Goal: Task Accomplishment & Management: Complete application form

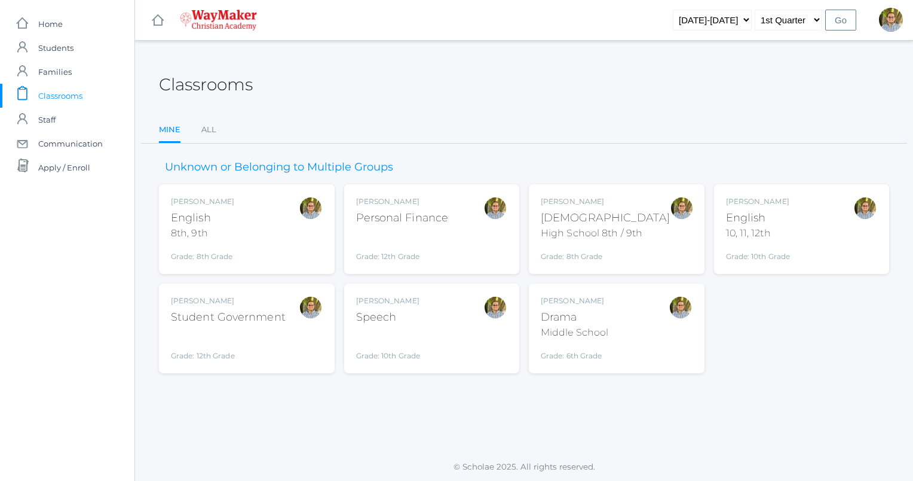
click at [290, 250] on div "Kylen Braileanu English 8th, 9th Grade: 8th Grade 08ENGLISH" at bounding box center [247, 229] width 152 height 66
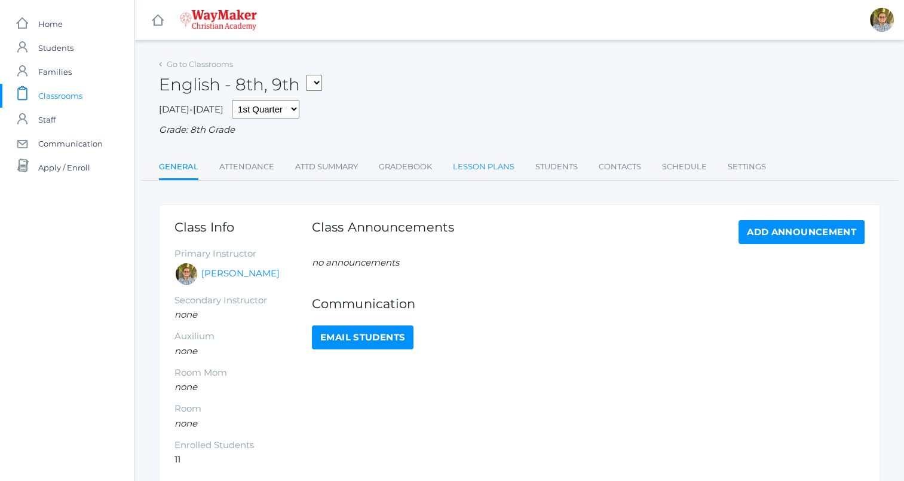
click at [485, 159] on link "Lesson Plans" at bounding box center [484, 167] width 62 height 24
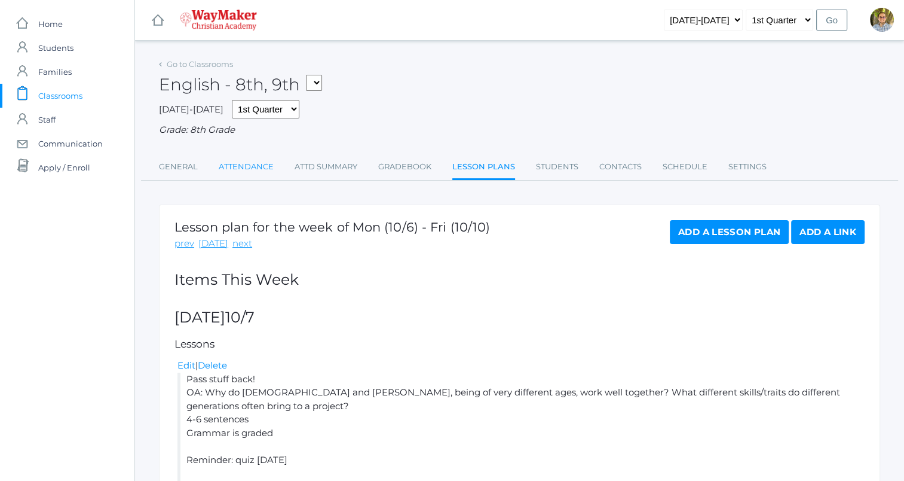
click at [246, 177] on link "Attendance" at bounding box center [246, 167] width 55 height 24
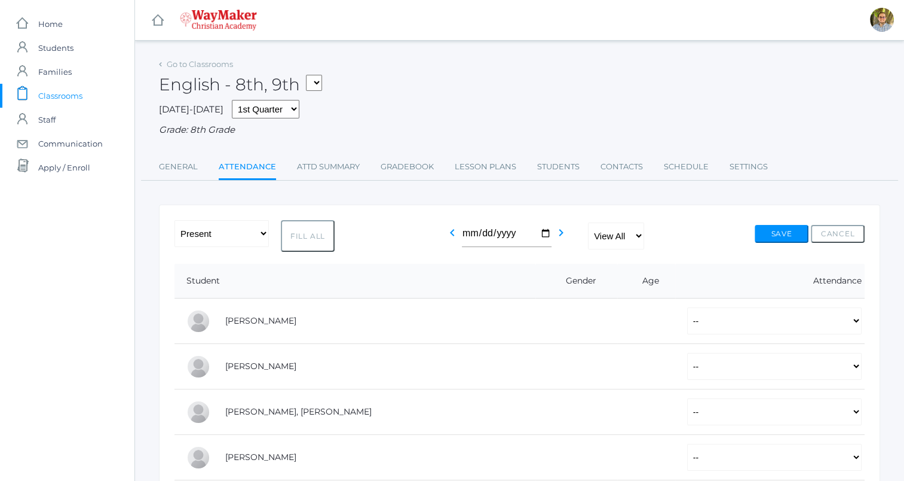
click at [319, 238] on button "Fill All" at bounding box center [308, 236] width 54 height 32
select select "P"
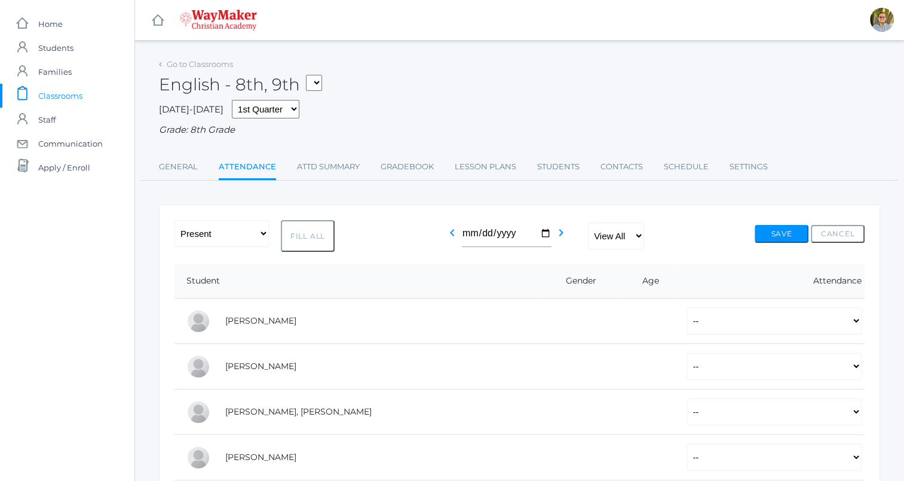
select select "P"
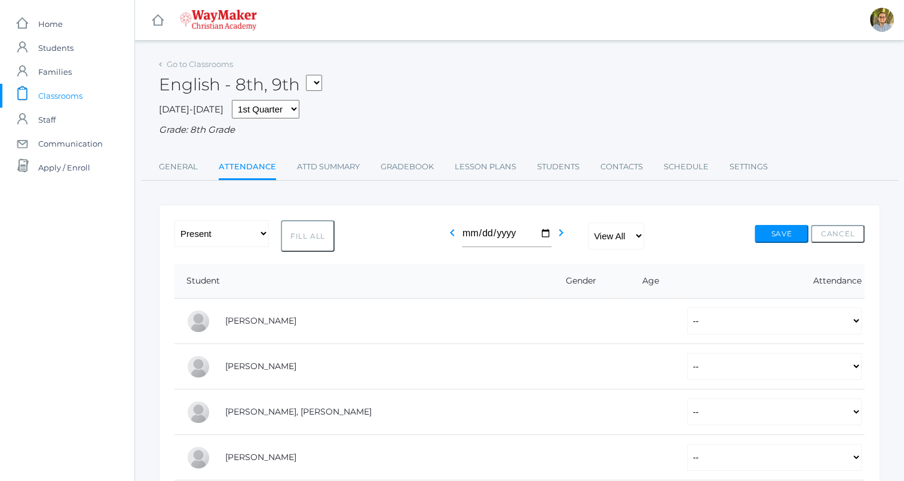
select select "P"
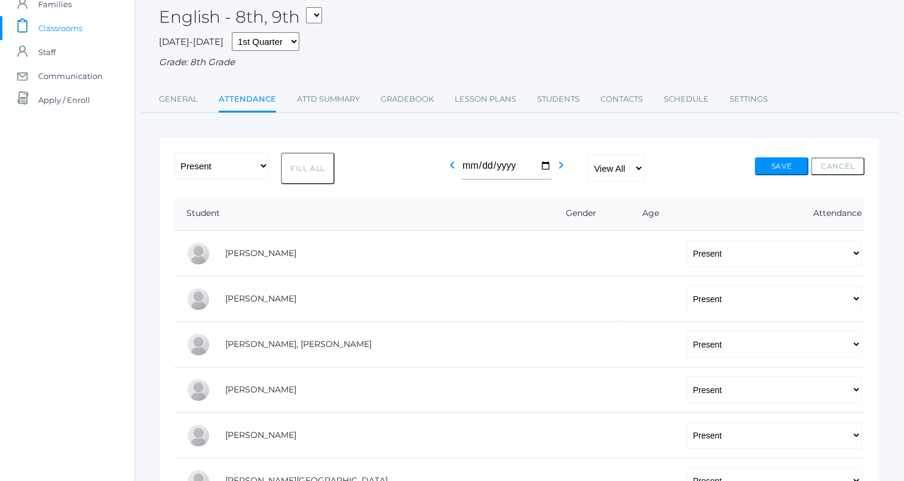
scroll to position [41, 0]
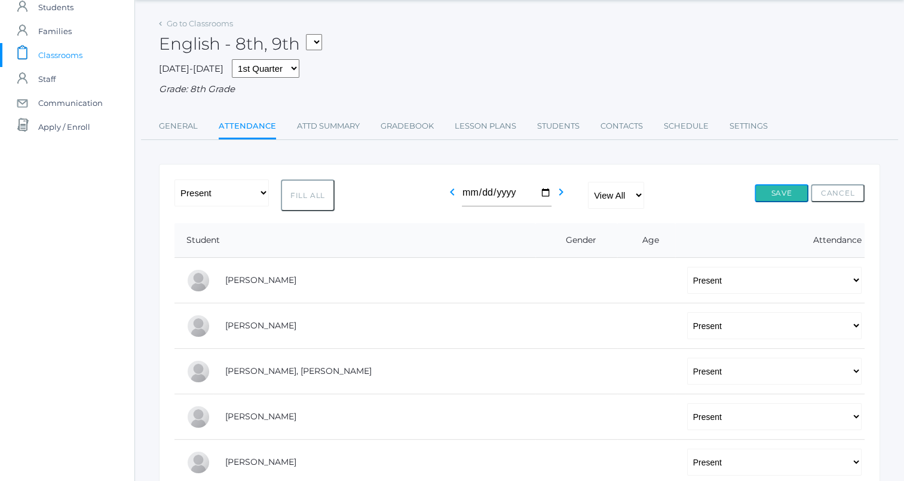
click at [770, 194] on button "Save" at bounding box center [782, 193] width 54 height 18
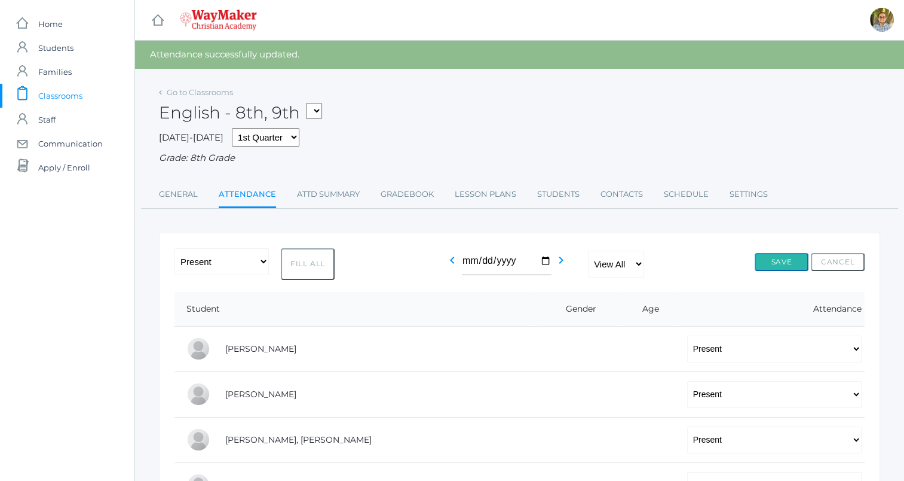
click at [783, 263] on button "Save" at bounding box center [782, 262] width 54 height 18
click at [58, 96] on span "Classrooms" at bounding box center [60, 96] width 44 height 24
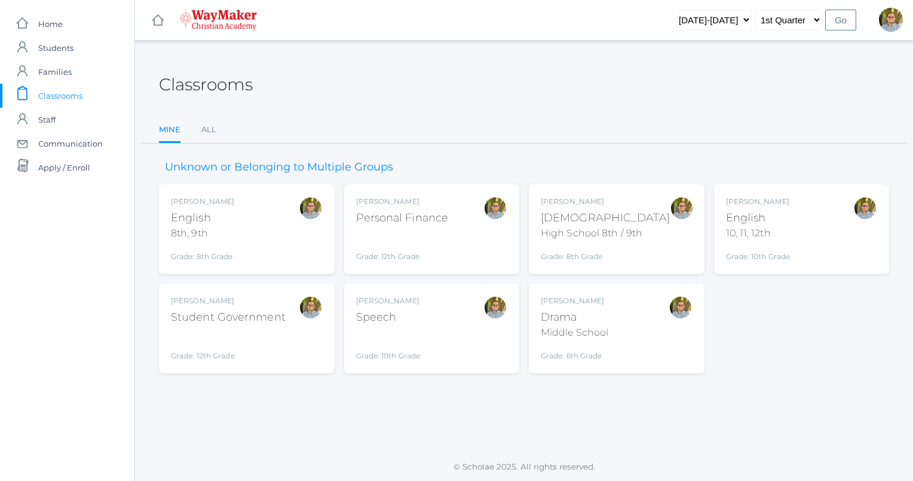
click at [280, 233] on div "Kylen Braileanu English 8th, 9th Grade: 8th Grade 08ENGLISH" at bounding box center [247, 229] width 152 height 66
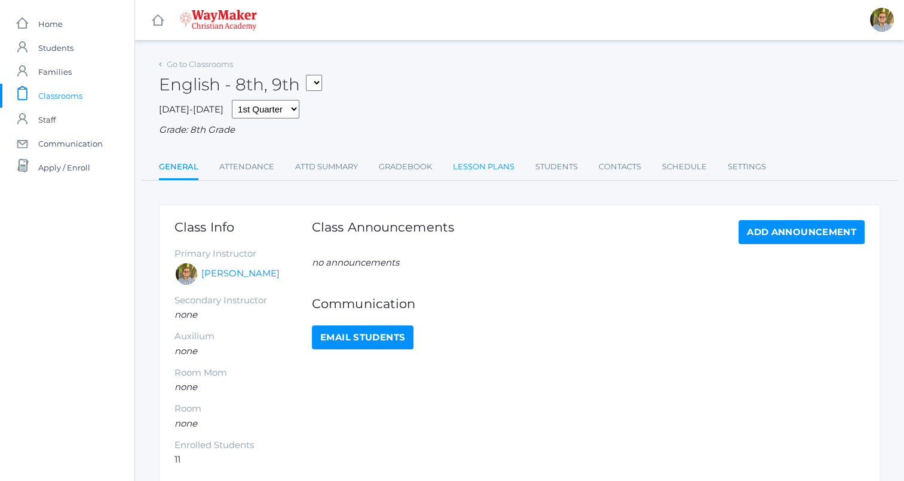
click at [478, 158] on link "Lesson Plans" at bounding box center [484, 167] width 62 height 24
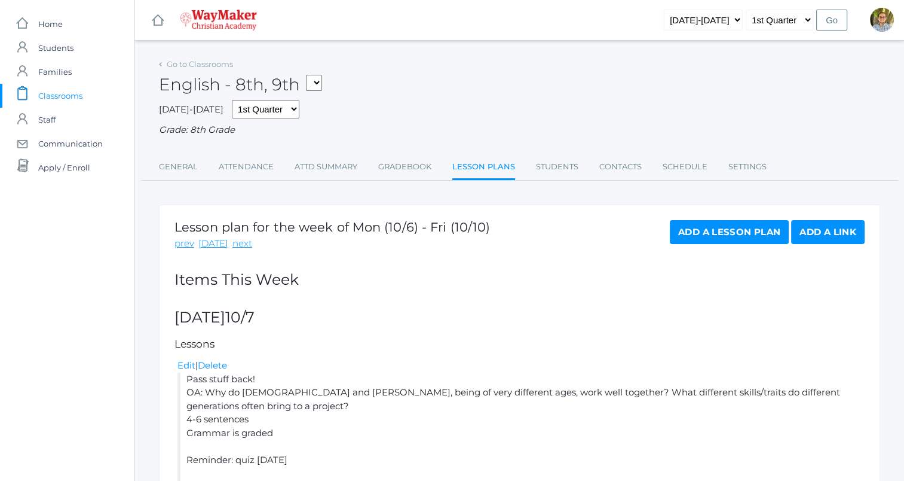
click at [69, 90] on span "Classrooms" at bounding box center [60, 96] width 44 height 24
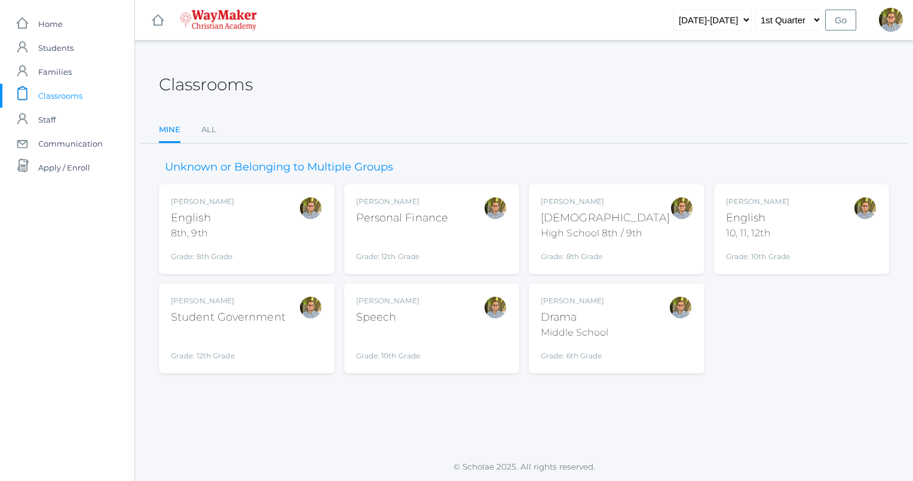
click at [279, 244] on div "[PERSON_NAME] [DEMOGRAPHIC_DATA] 8th, 9th Grade: 8th Grade 08ENGLISH" at bounding box center [247, 229] width 152 height 66
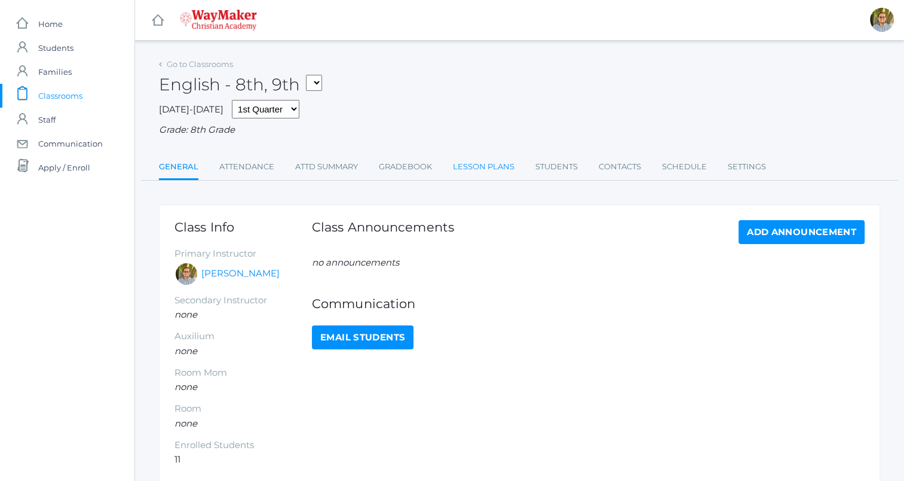
click at [476, 160] on link "Lesson Plans" at bounding box center [484, 167] width 62 height 24
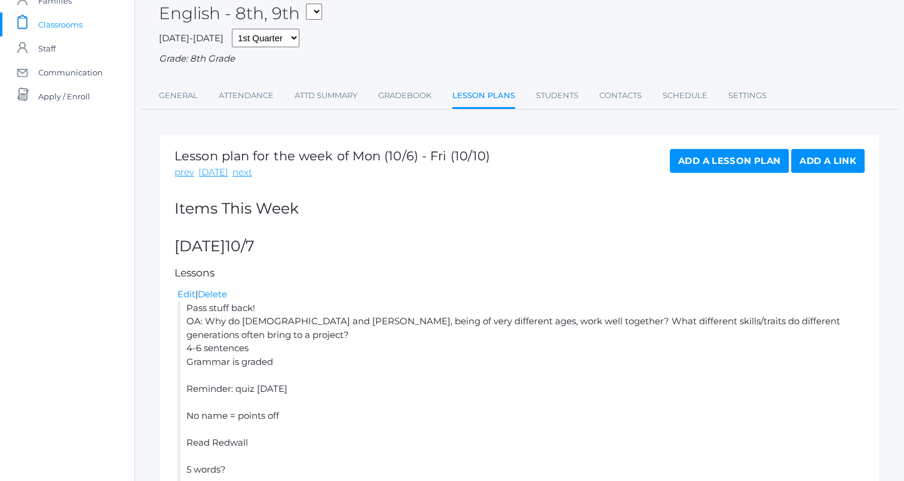
scroll to position [65, 0]
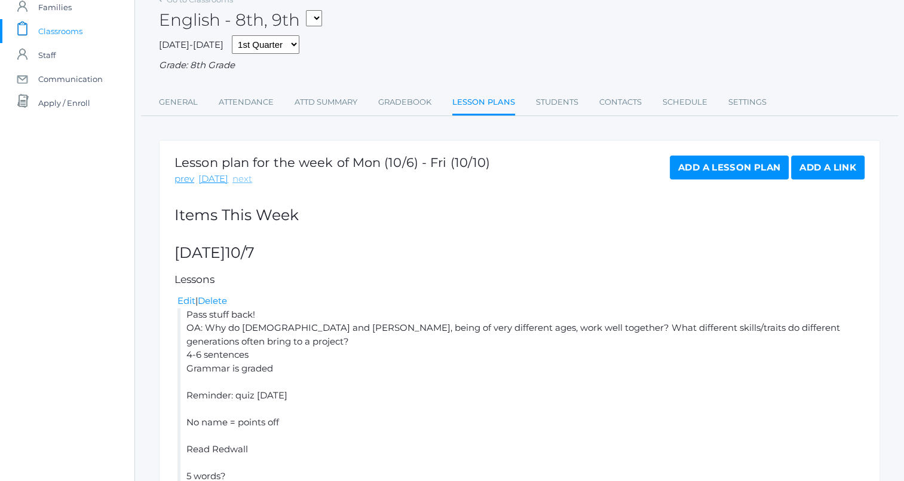
click at [241, 180] on link "next" at bounding box center [242, 179] width 20 height 14
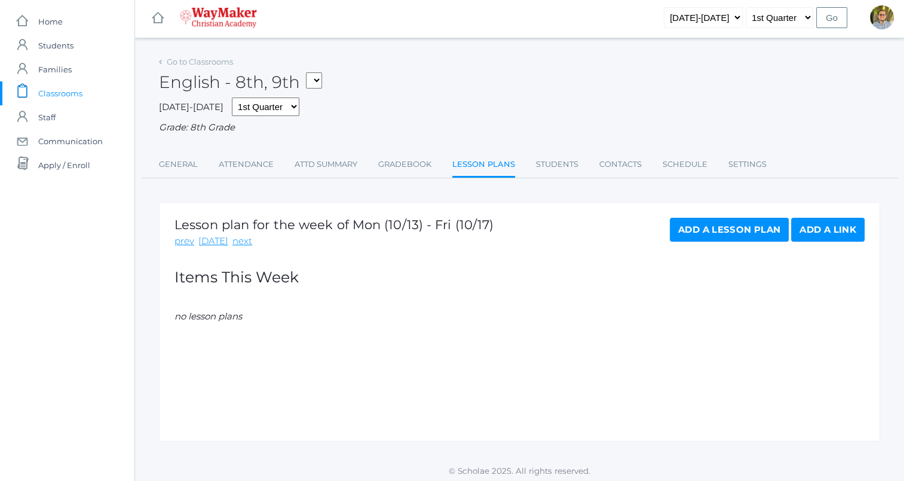
scroll to position [7, 0]
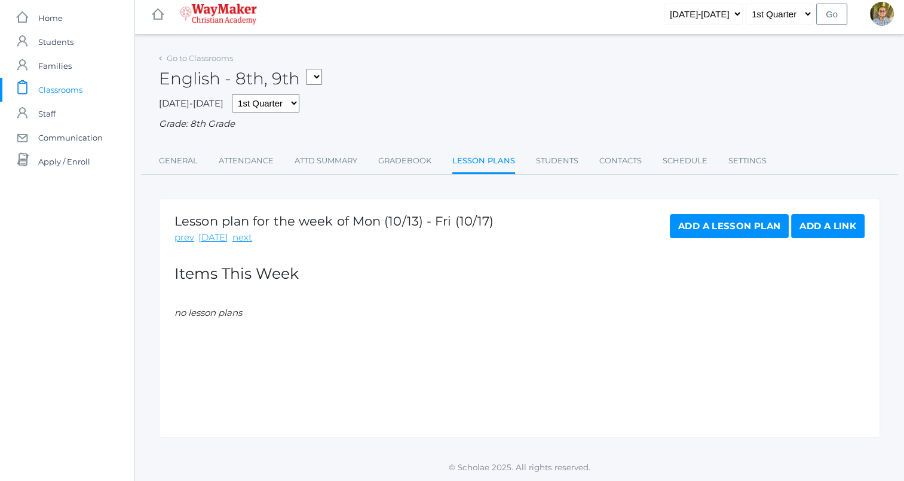
click at [696, 221] on link "Add a Lesson Plan" at bounding box center [729, 226] width 119 height 24
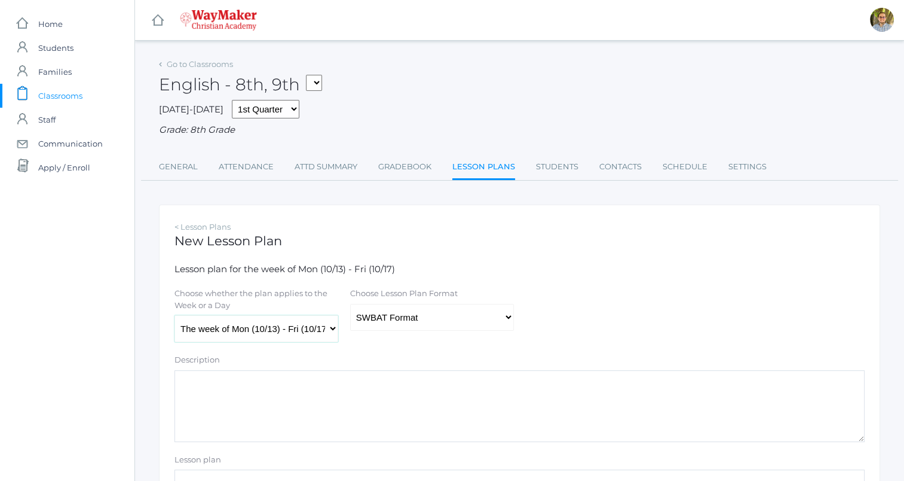
click at [239, 319] on select "The week of Mon (10/13) - Fri (10/17) Monday (10/13) Tuesday (10/14) Wednesday …" at bounding box center [257, 328] width 164 height 27
select select "2025-10-14"
click at [175, 316] on select "The week of Mon (10/13) - Fri (10/17) Monday (10/13) Tuesday (10/14) Wednesday …" at bounding box center [257, 328] width 164 height 27
click at [397, 310] on select "Traditional Format SWBAT Format" at bounding box center [432, 317] width 164 height 27
select select "legacy"
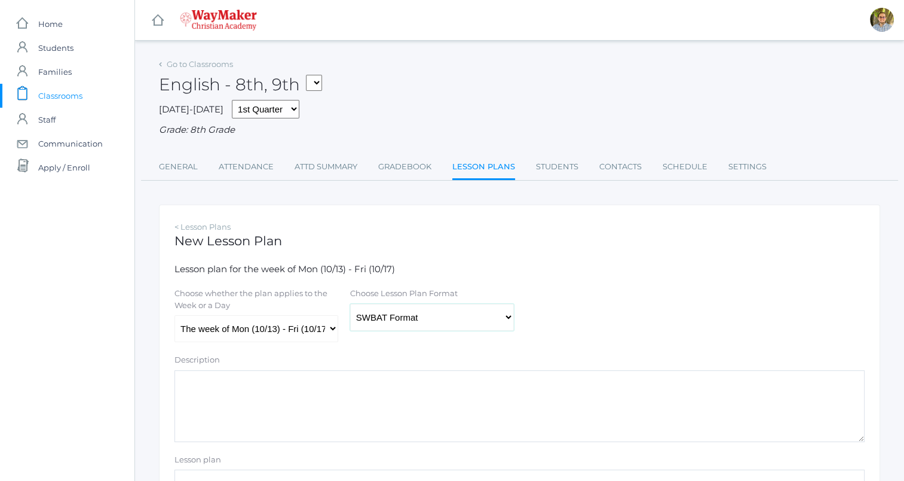
click at [350, 304] on select "Traditional Format SWBAT Format" at bounding box center [432, 317] width 164 height 27
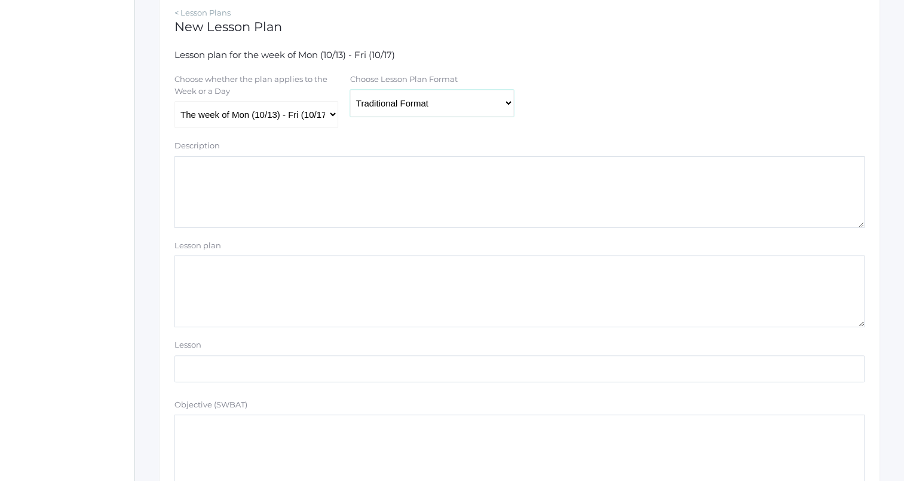
scroll to position [215, 0]
click at [330, 280] on textarea "Lesson plan" at bounding box center [520, 291] width 690 height 72
click at [674, 91] on div "Choose whether the plan applies to the Week or a Day The week of Mon (10/13) - …" at bounding box center [520, 100] width 702 height 54
click at [454, 284] on textarea "Lesson plan" at bounding box center [520, 291] width 690 height 72
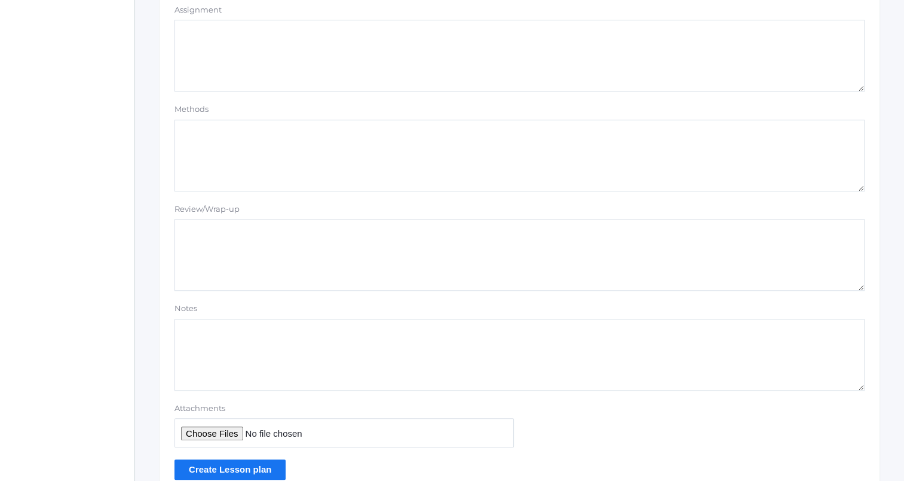
scroll to position [1011, 0]
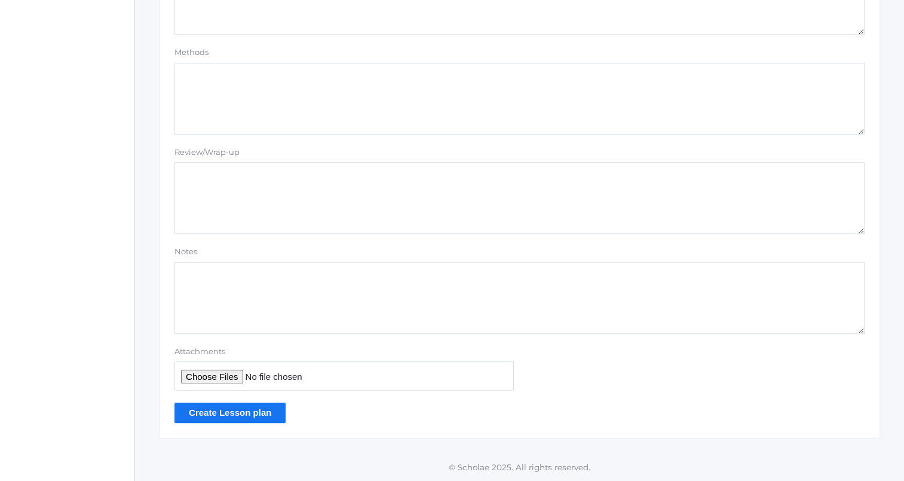
type textarea "Quiet during OA"
click at [216, 413] on input "Create Lesson plan" at bounding box center [230, 412] width 111 height 20
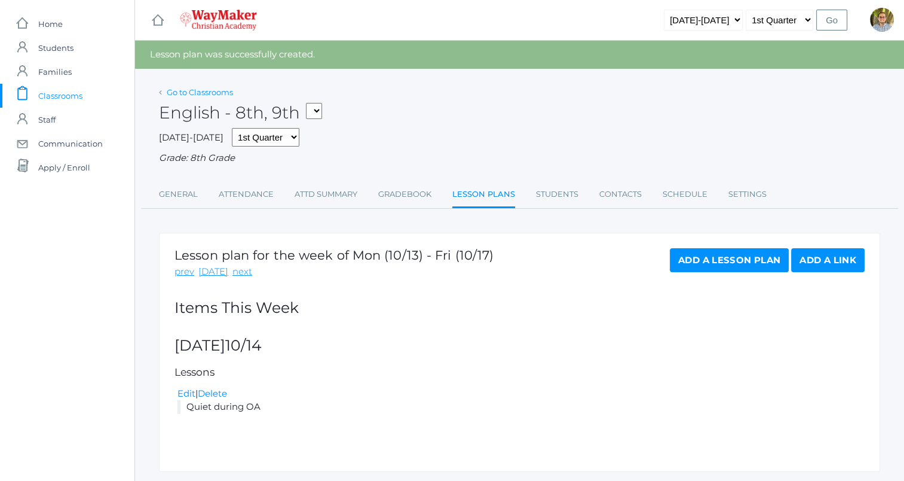
click at [200, 95] on link "Go to Classrooms" at bounding box center [200, 92] width 66 height 10
